Goal: Information Seeking & Learning: Learn about a topic

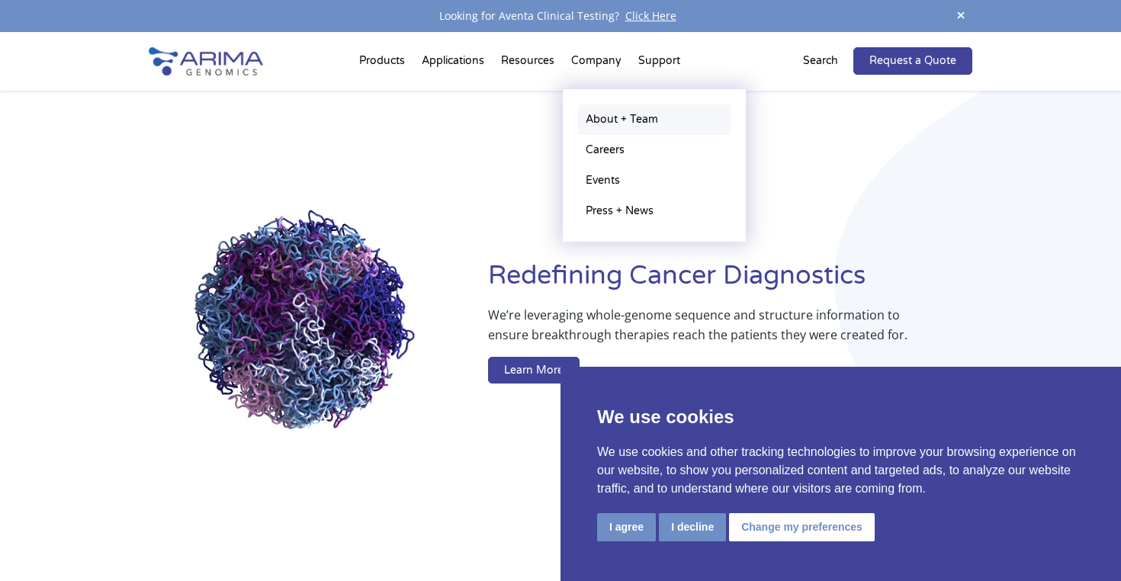
click at [602, 124] on link "About + Team" at bounding box center [654, 119] width 152 height 30
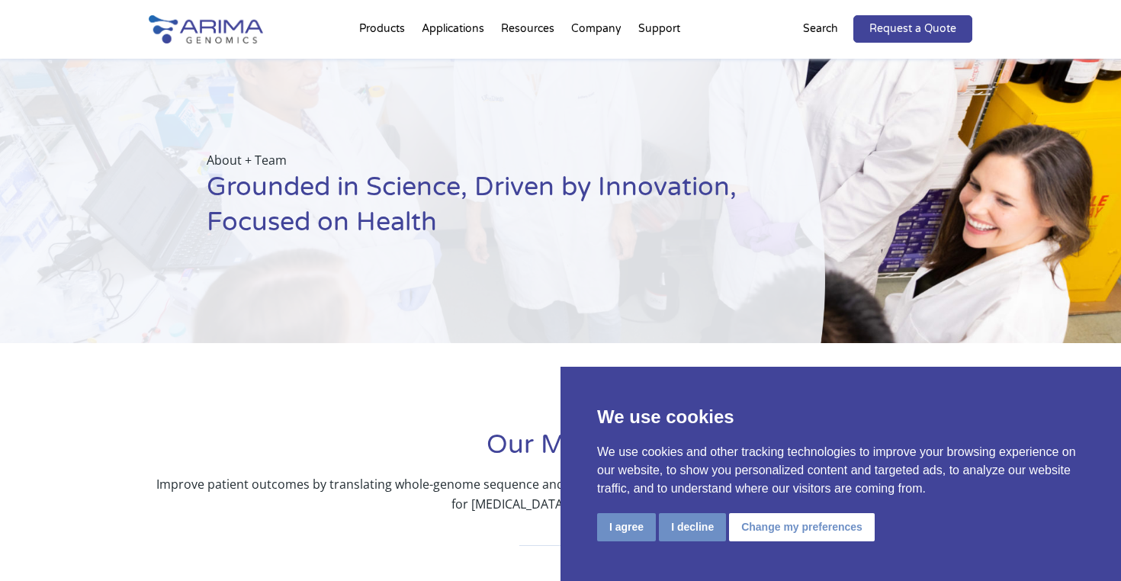
click at [692, 524] on button "I decline" at bounding box center [692, 527] width 67 height 28
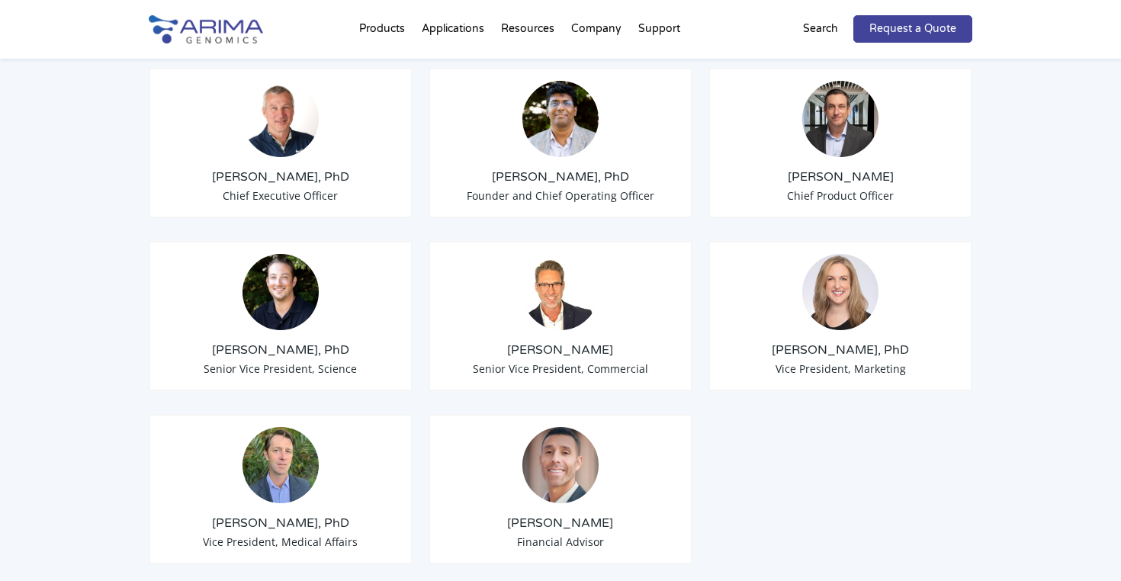
scroll to position [1245, 0]
click at [839, 287] on img at bounding box center [840, 293] width 76 height 76
click at [699, 357] on div "Tom Willis, PhD Chief Executive Officer Sid Selvaraj, PhD Founder and Chief Ope…" at bounding box center [560, 308] width 823 height 557
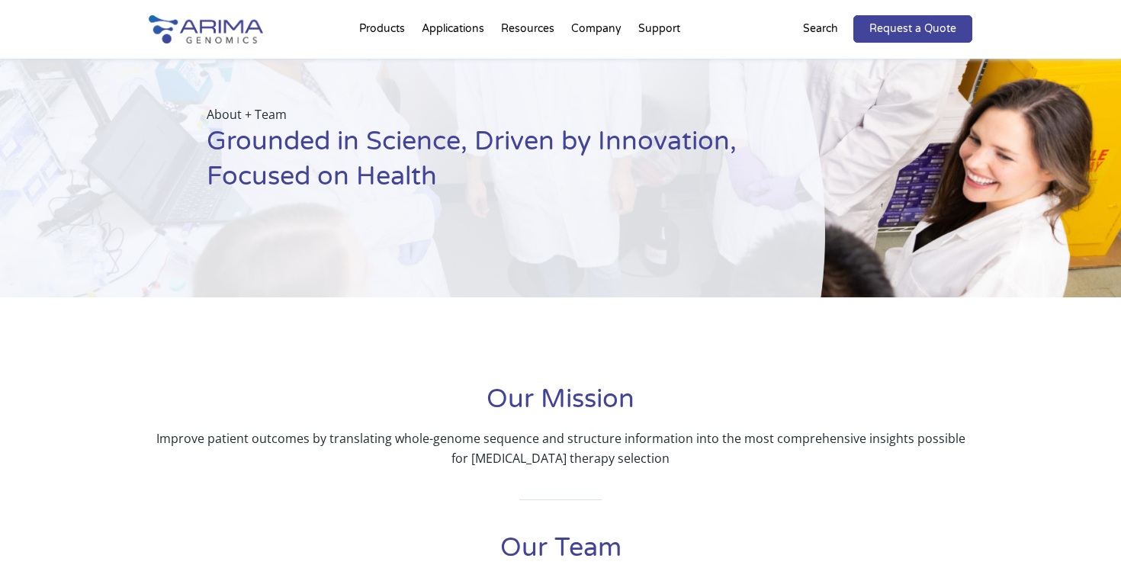
scroll to position [2, 0]
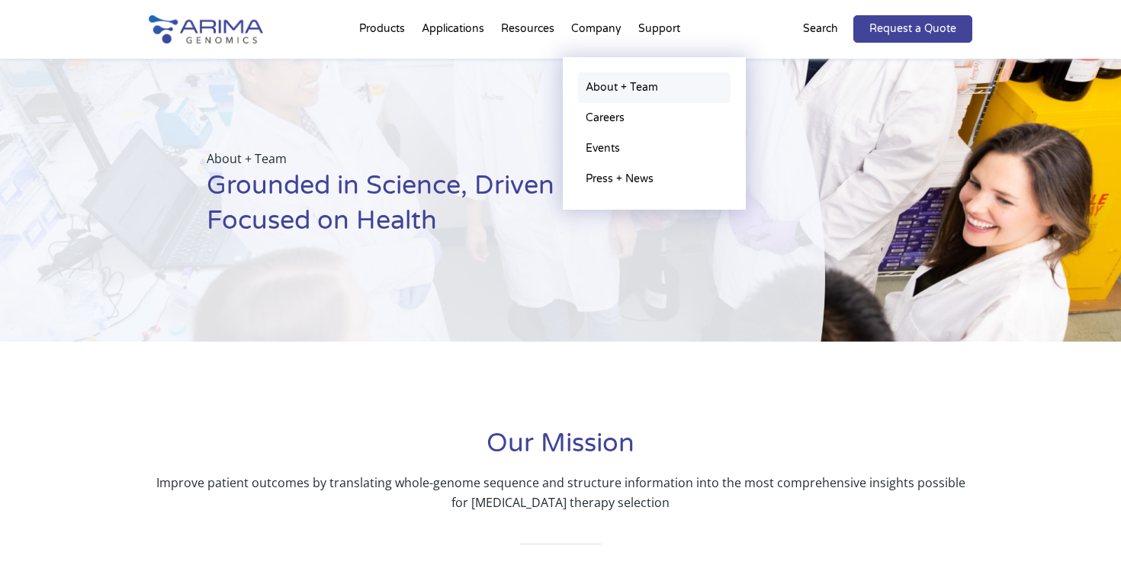
click at [604, 88] on link "About + Team" at bounding box center [654, 87] width 152 height 30
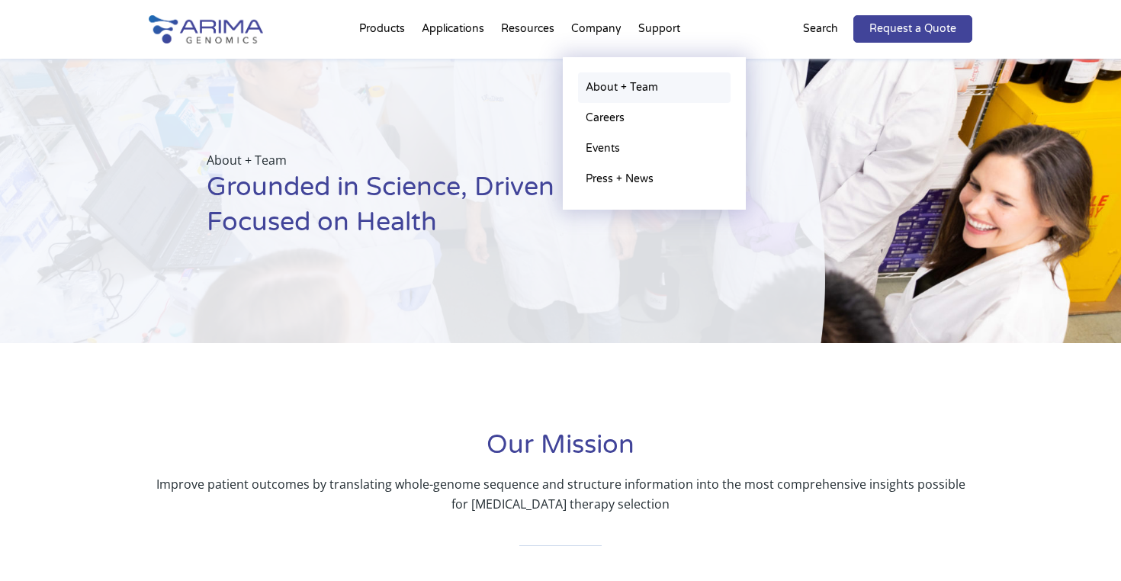
click at [602, 89] on link "About + Team" at bounding box center [654, 87] width 152 height 30
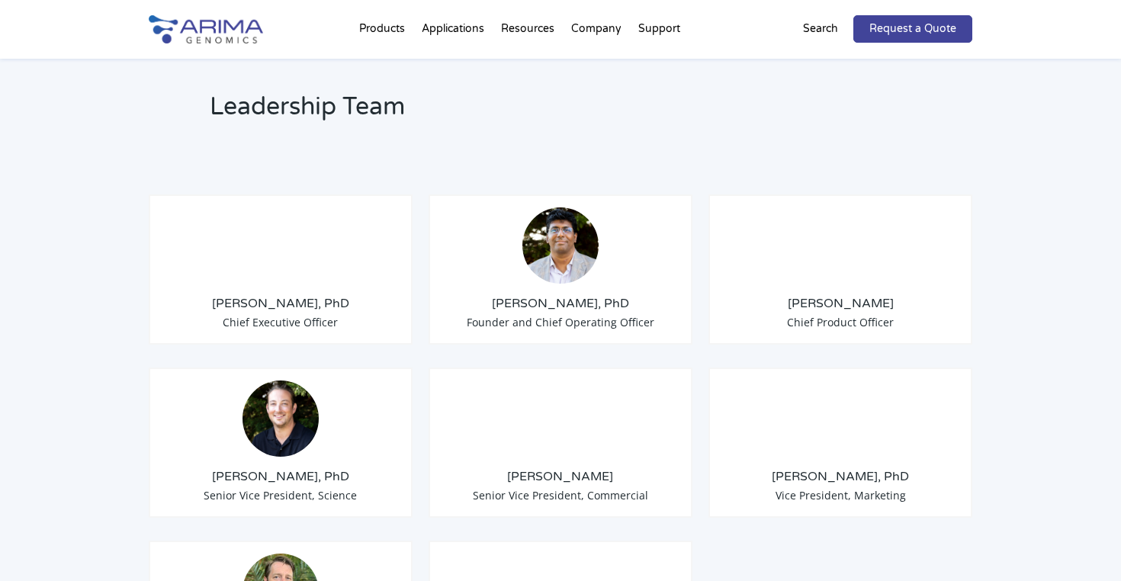
scroll to position [1124, 0]
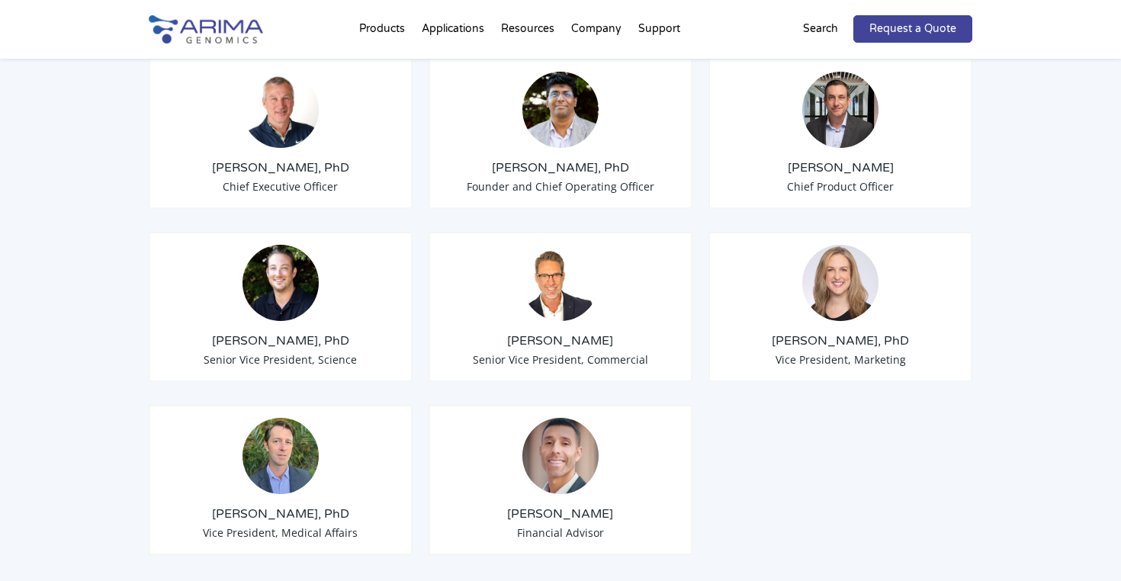
scroll to position [1266, 0]
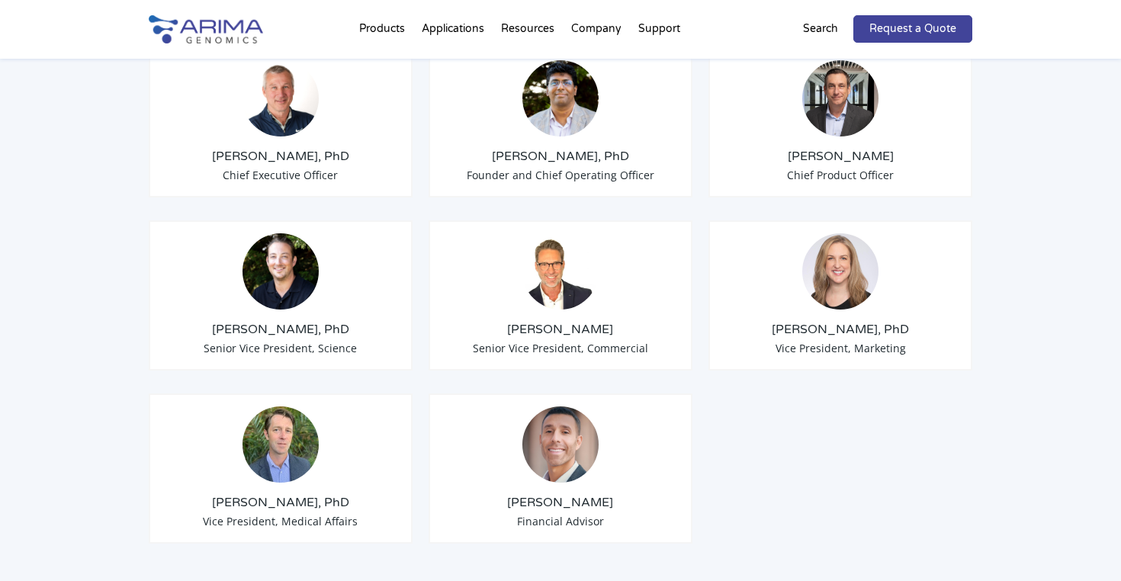
click at [1002, 219] on div "Leadership Team Tom Willis, PhD Chief Executive Officer Sid Selvaraj, PhD Found…" at bounding box center [560, 488] width 1121 height 1254
click at [721, 409] on div "Tom Willis, PhD Chief Executive Officer Sid Selvaraj, PhD Founder and Chief Ope…" at bounding box center [560, 287] width 823 height 557
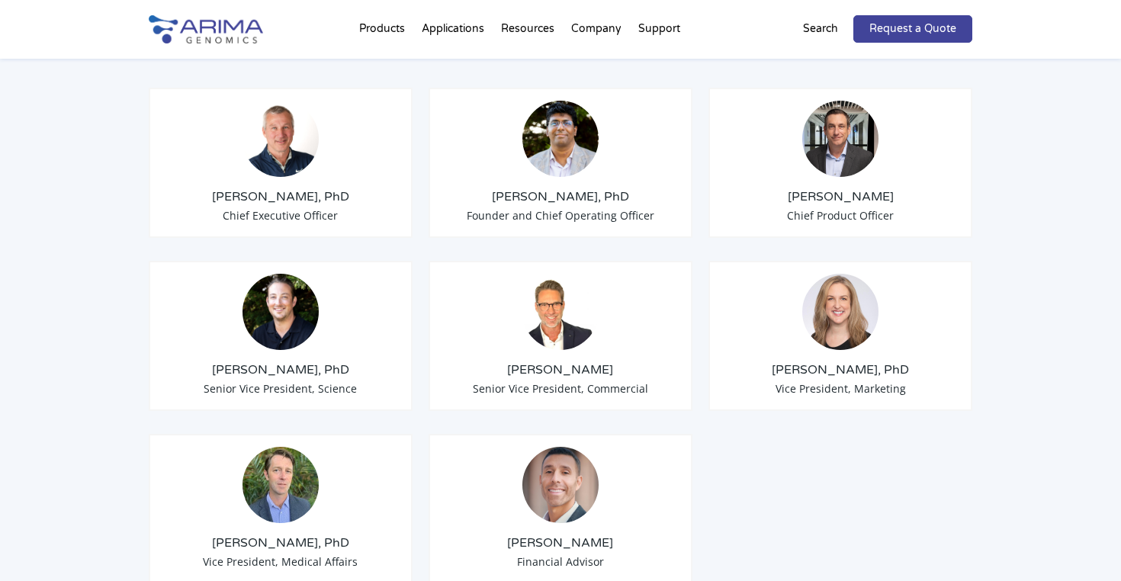
scroll to position [1228, 0]
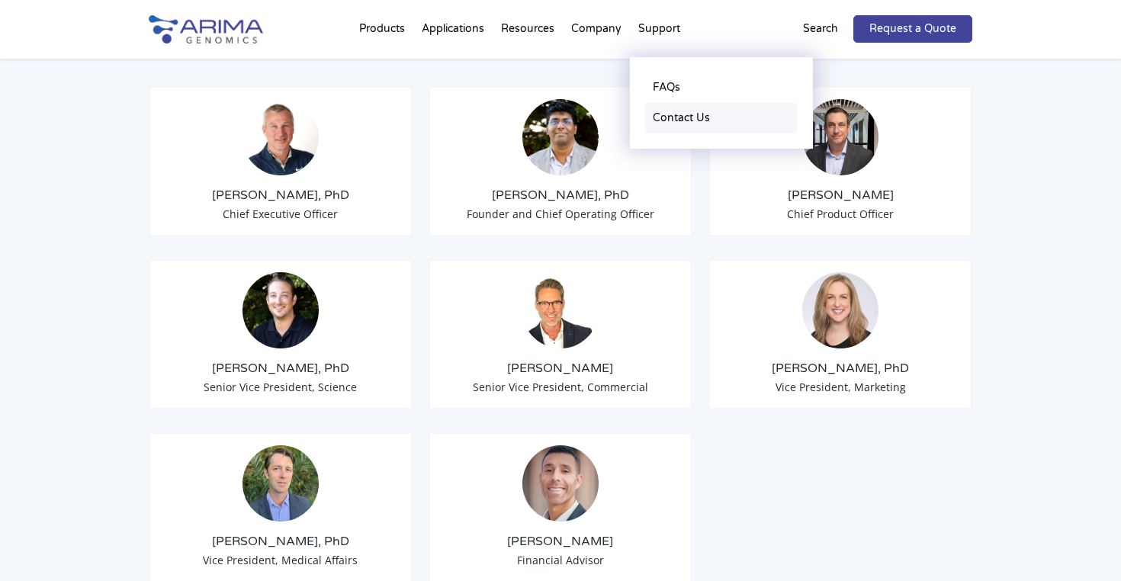
click at [663, 118] on link "Contact Us" at bounding box center [721, 118] width 152 height 30
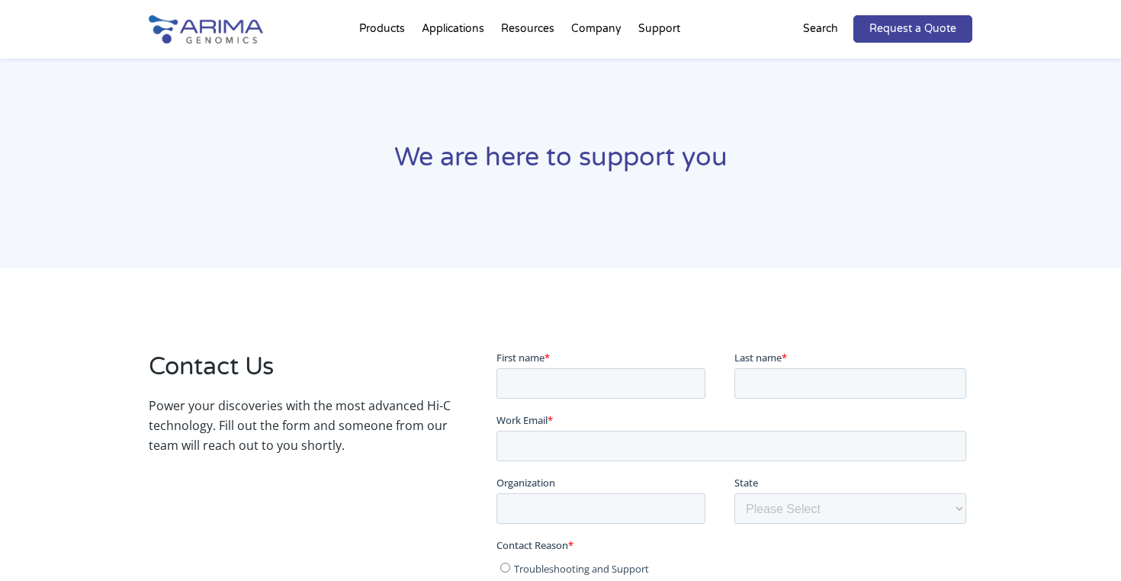
click at [358, 379] on h2 "Contact Us" at bounding box center [300, 373] width 302 height 46
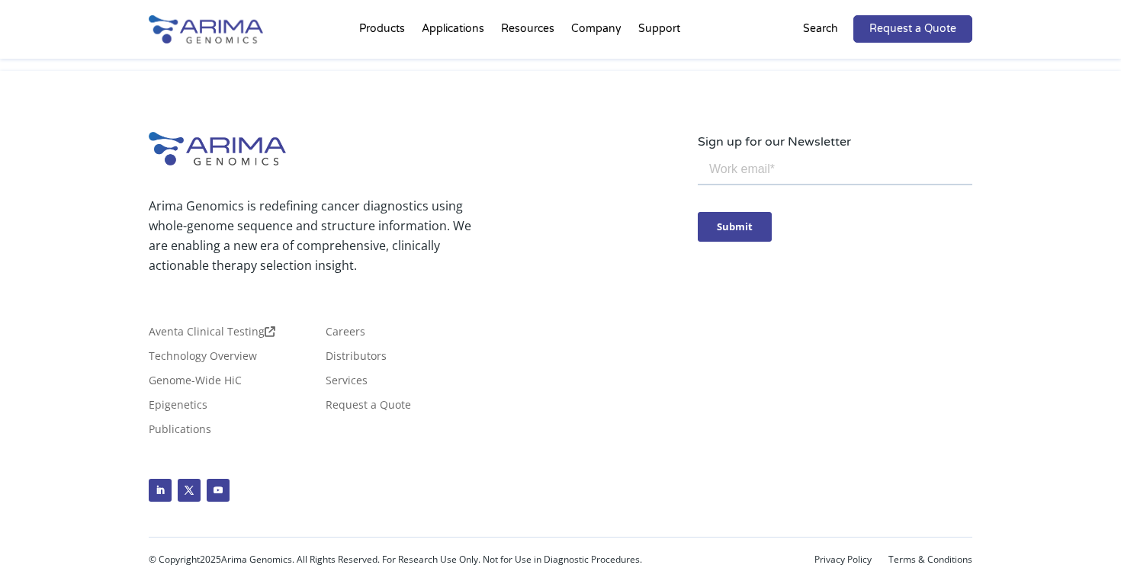
scroll to position [855, 0]
click at [343, 378] on link "Services" at bounding box center [347, 383] width 42 height 17
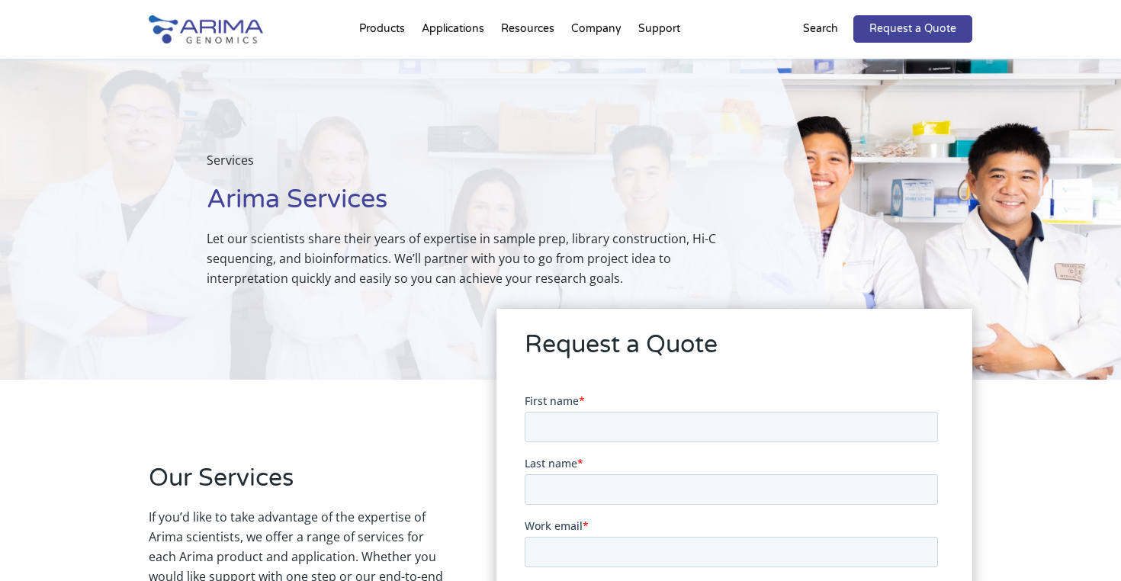
click at [343, 378] on div "Services Arima Services Let our scientists share their years of expertise in sa…" at bounding box center [412, 219] width 825 height 321
